Goal: Task Accomplishment & Management: Use online tool/utility

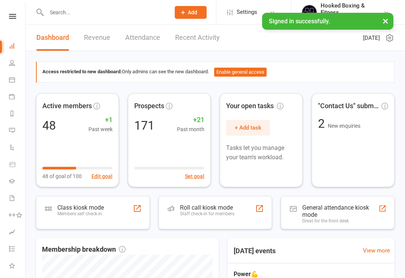
click at [13, 83] on link "Calendar" at bounding box center [17, 80] width 17 height 17
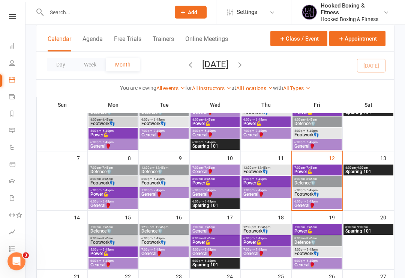
click at [331, 187] on div "5:00pm - 5:45pm Footwork👣" at bounding box center [317, 192] width 49 height 11
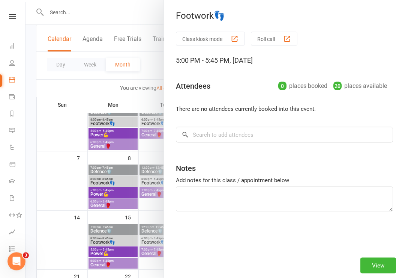
scroll to position [68, 0]
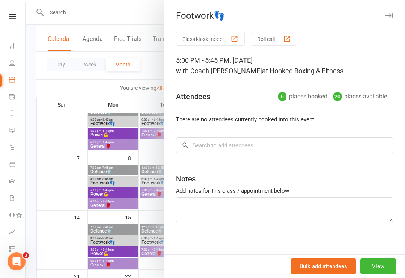
click at [142, 255] on div at bounding box center [216, 139] width 380 height 278
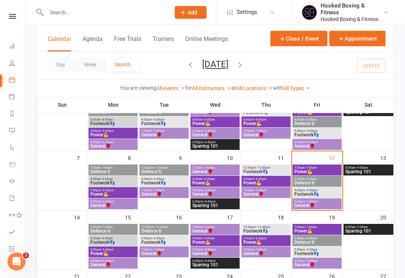
click at [323, 168] on span "7:00am - 7:45am" at bounding box center [317, 167] width 46 height 3
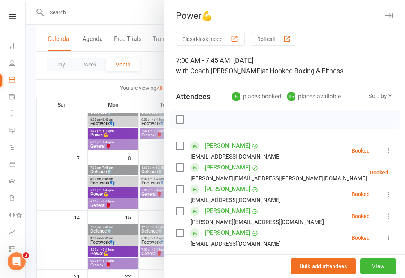
click at [386, 239] on icon at bounding box center [389, 238] width 8 height 8
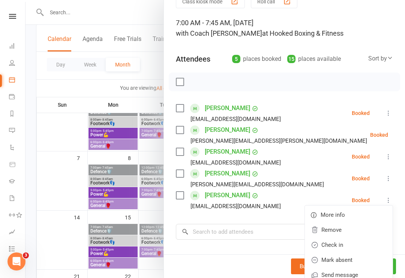
scroll to position [41, 0]
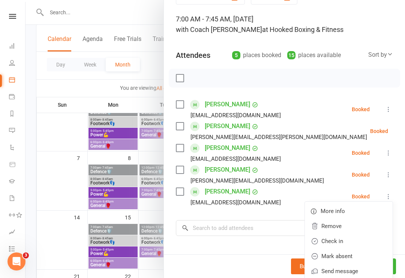
click at [352, 240] on link "Check in" at bounding box center [349, 240] width 88 height 15
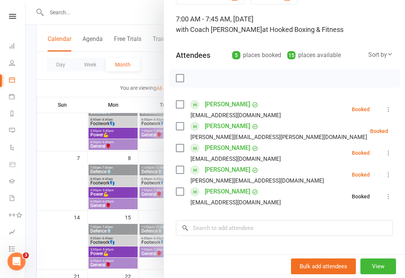
click at [391, 274] on button "View" at bounding box center [379, 266] width 36 height 16
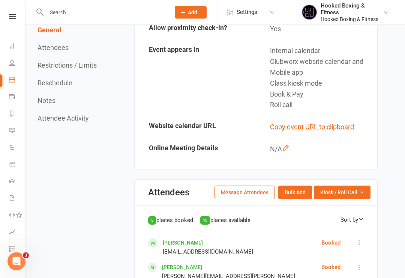
click at [337, 188] on span "Kiosk / Roll Call" at bounding box center [338, 192] width 37 height 8
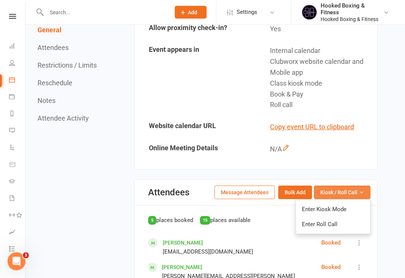
scroll to position [361, 0]
click at [340, 201] on link "Enter Kiosk Mode" at bounding box center [333, 208] width 74 height 15
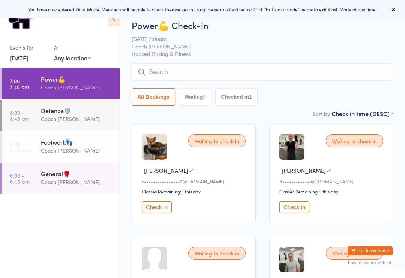
click at [108, 21] on icon at bounding box center [114, 19] width 12 height 16
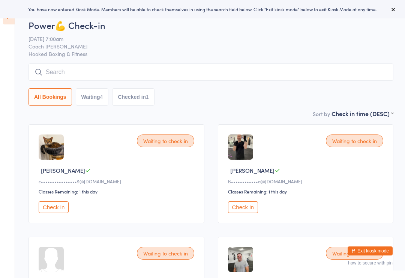
click at [71, 199] on div "Waiting to check in [PERSON_NAME] A c••••••••••••••••9@[DOMAIN_NAME] Classes Re…" at bounding box center [117, 173] width 176 height 99
click at [56, 211] on button "Check in" at bounding box center [54, 207] width 30 height 12
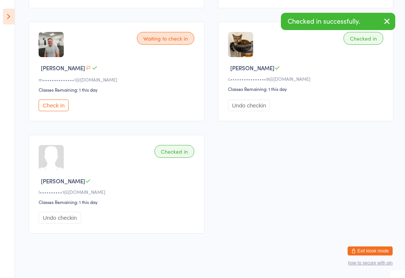
scroll to position [225, 0]
